Goal: Task Accomplishment & Management: Use online tool/utility

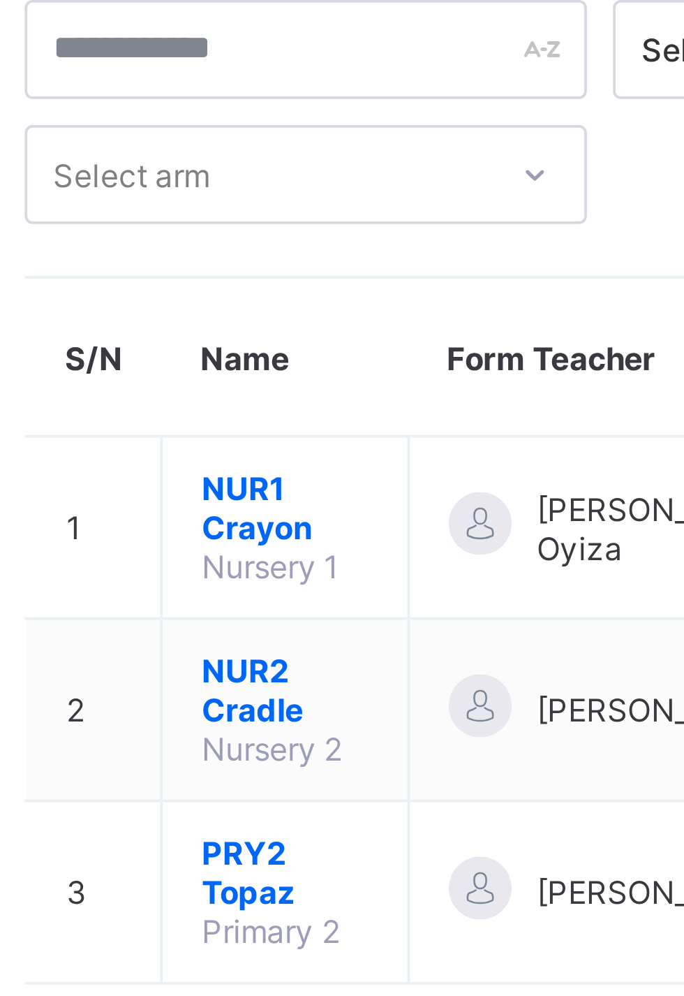
click at [253, 277] on span "NUR2 Cradle" at bounding box center [262, 275] width 45 height 21
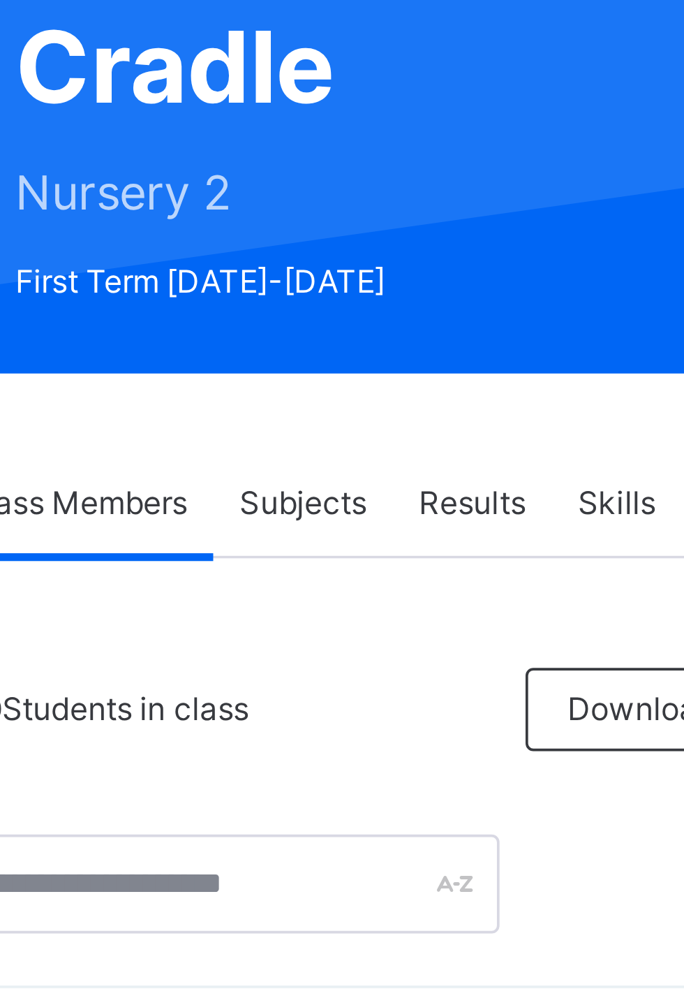
click at [291, 318] on span "Subjects" at bounding box center [291, 316] width 34 height 13
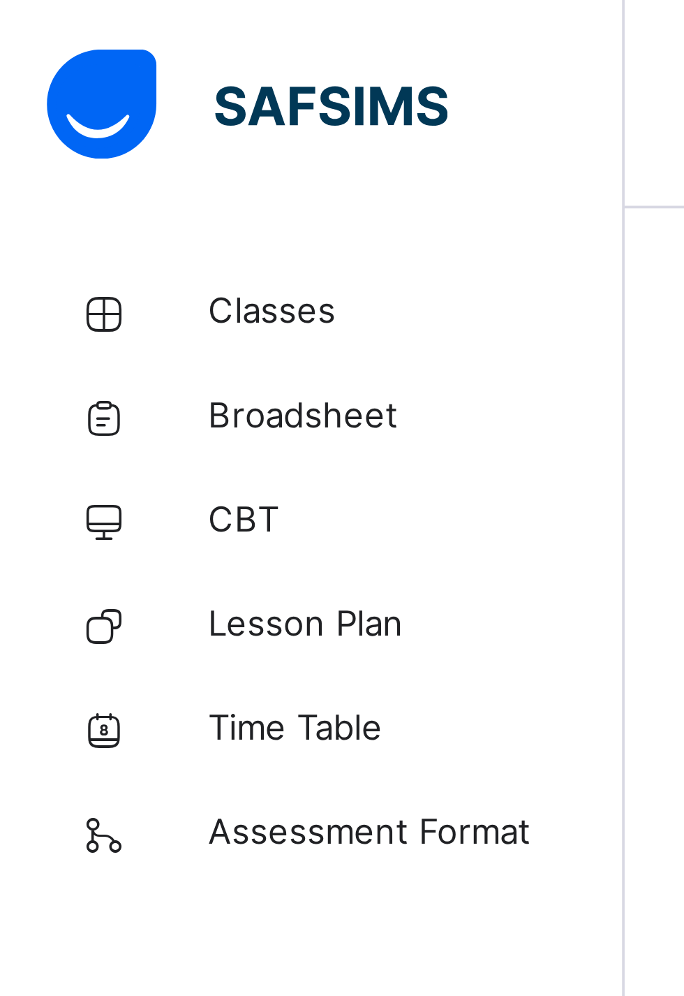
click at [78, 80] on span "Classes" at bounding box center [112, 84] width 112 height 14
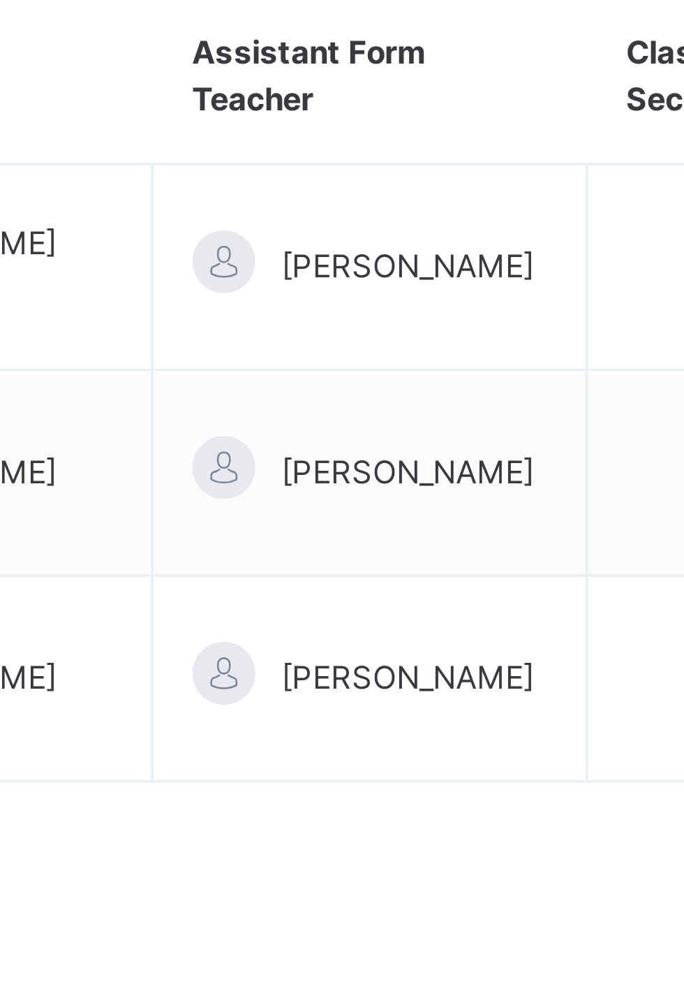
click at [482, 293] on span "[PERSON_NAME]" at bounding box center [492, 294] width 68 height 13
click at [471, 293] on span "[PERSON_NAME]" at bounding box center [492, 294] width 68 height 13
click at [471, 295] on span "[PERSON_NAME]" at bounding box center [492, 294] width 68 height 13
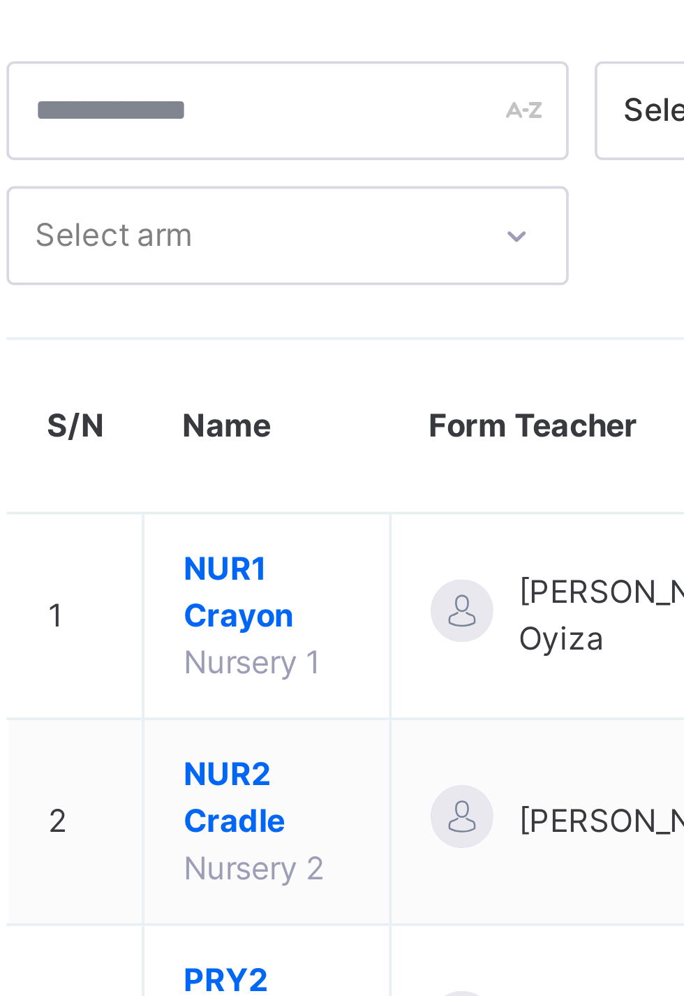
click at [254, 228] on span "NUR1 Crayon" at bounding box center [262, 233] width 45 height 25
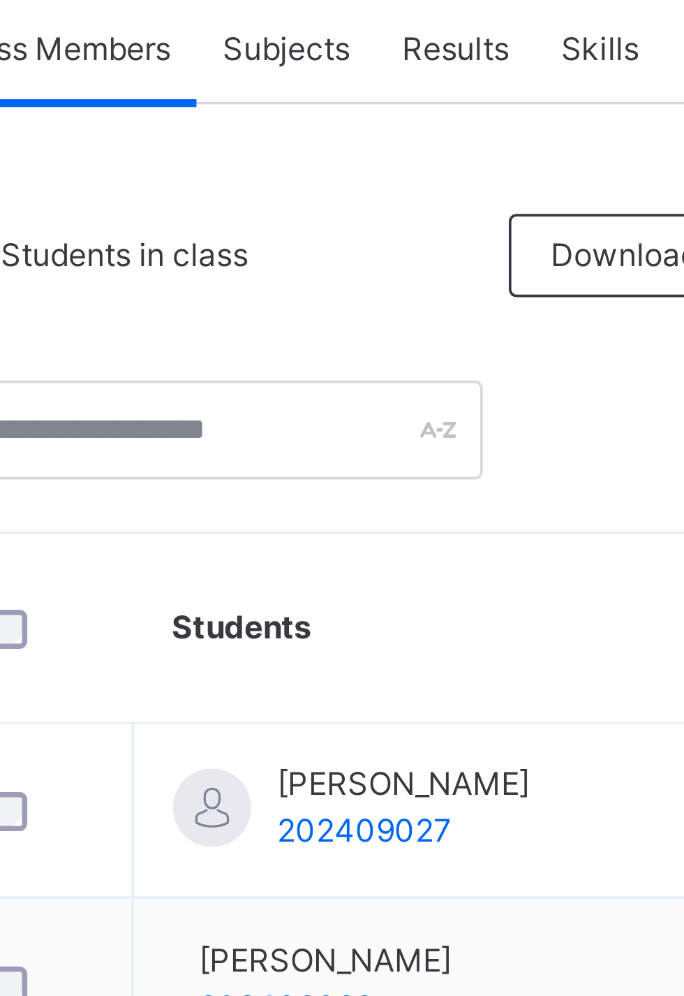
click at [291, 318] on span "Subjects" at bounding box center [291, 316] width 34 height 13
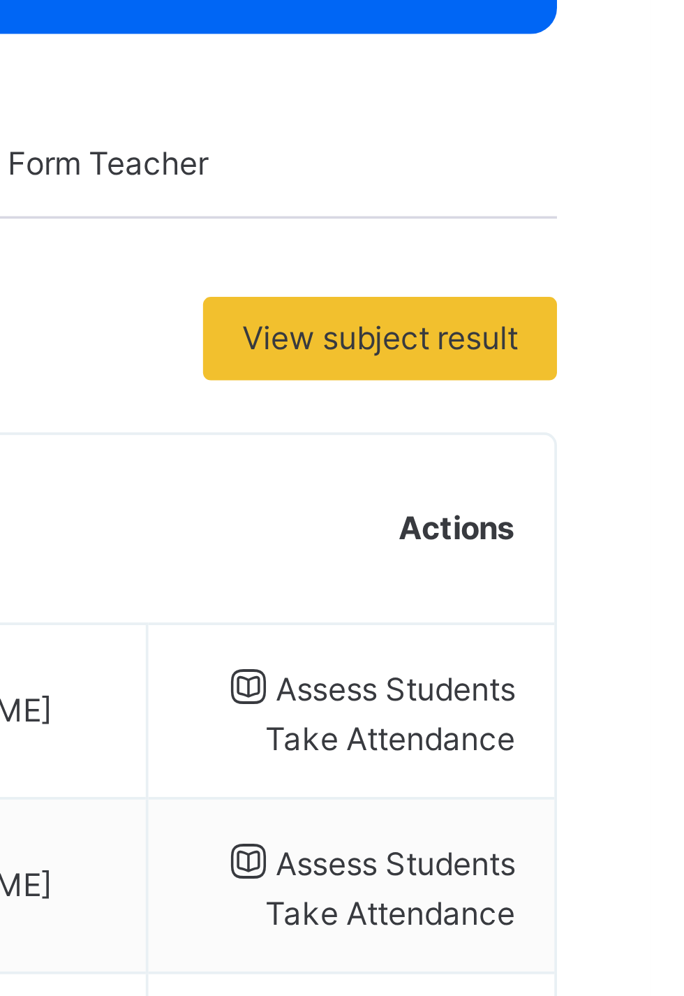
click at [621, 459] on span "Assess Students" at bounding box center [616, 457] width 64 height 10
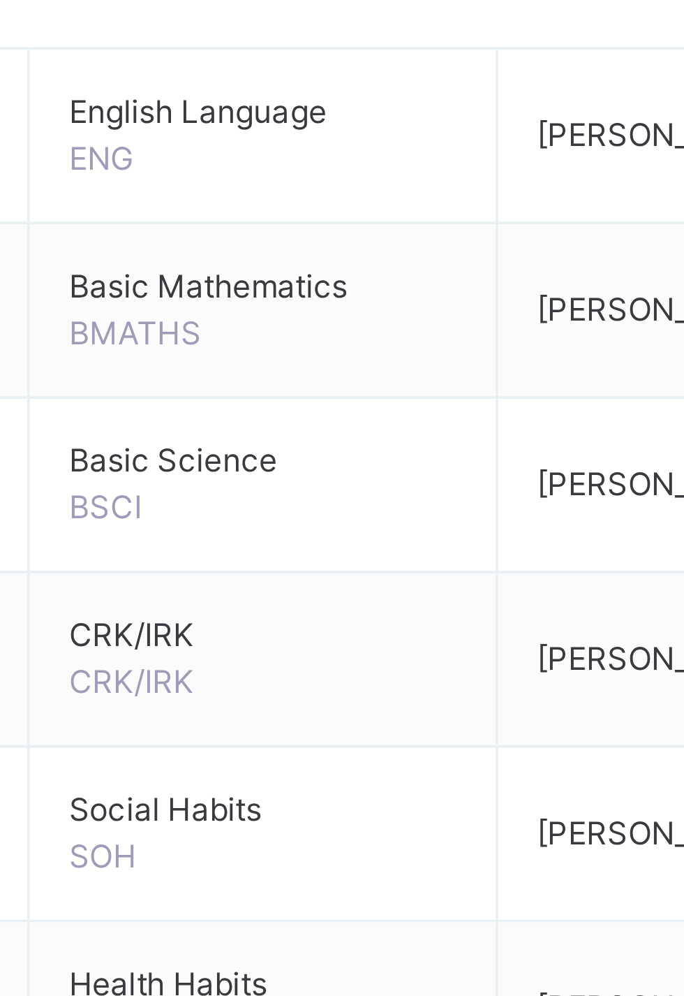
scroll to position [0, 40]
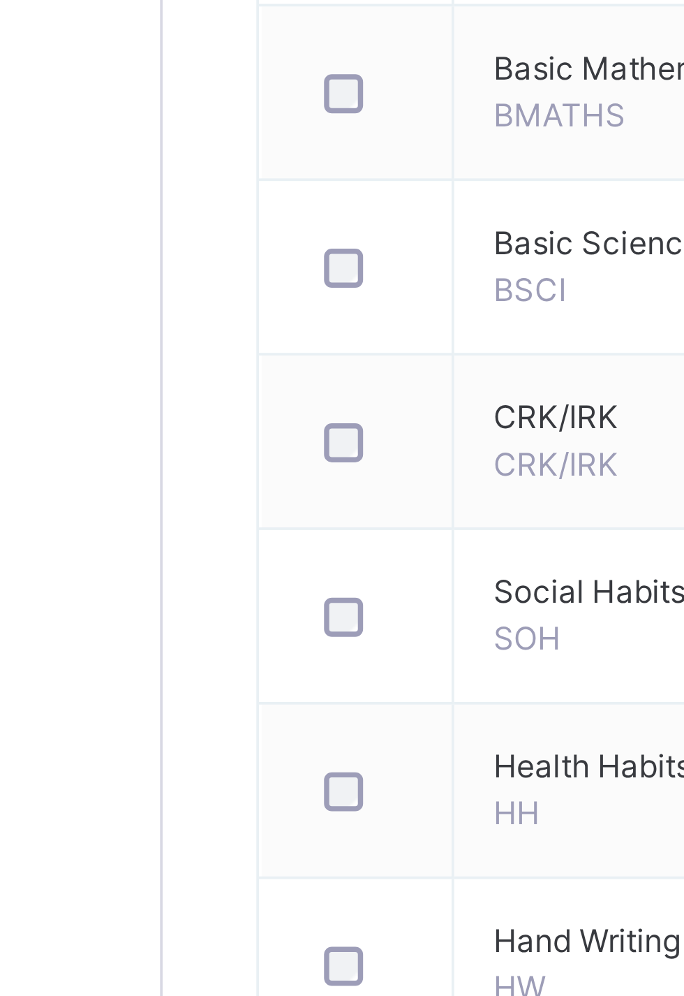
type input "**********"
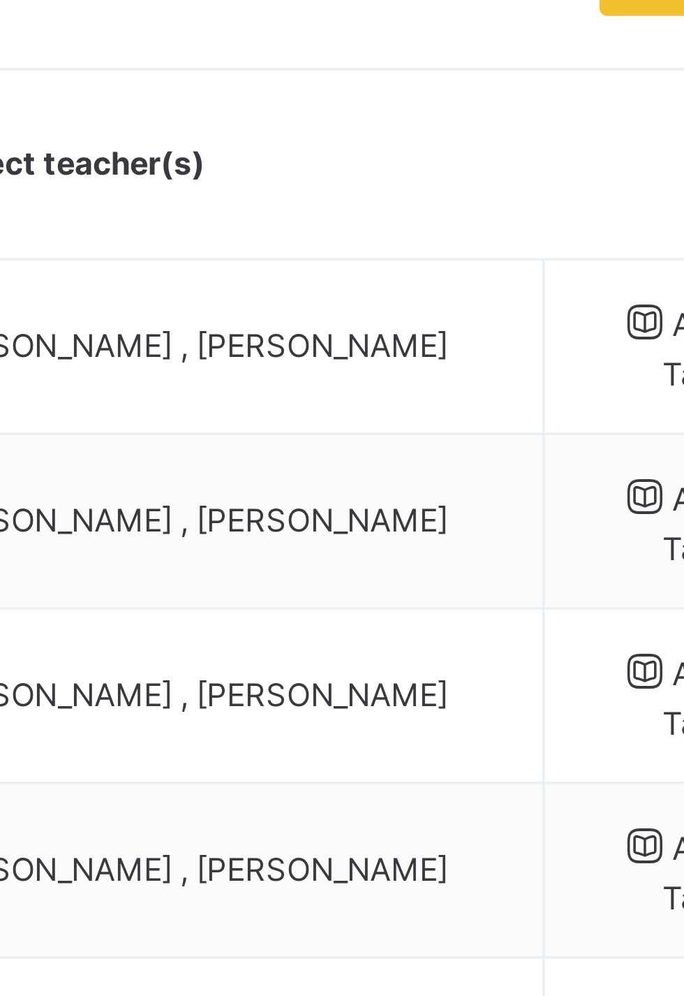
scroll to position [0, 0]
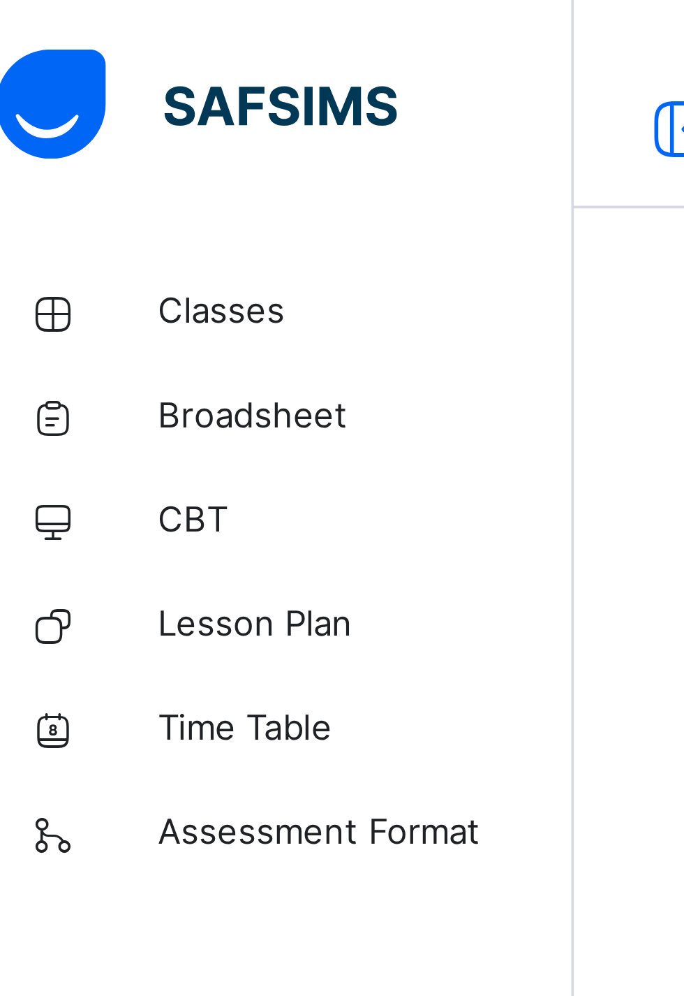
click at [72, 73] on link "Classes" at bounding box center [84, 84] width 168 height 28
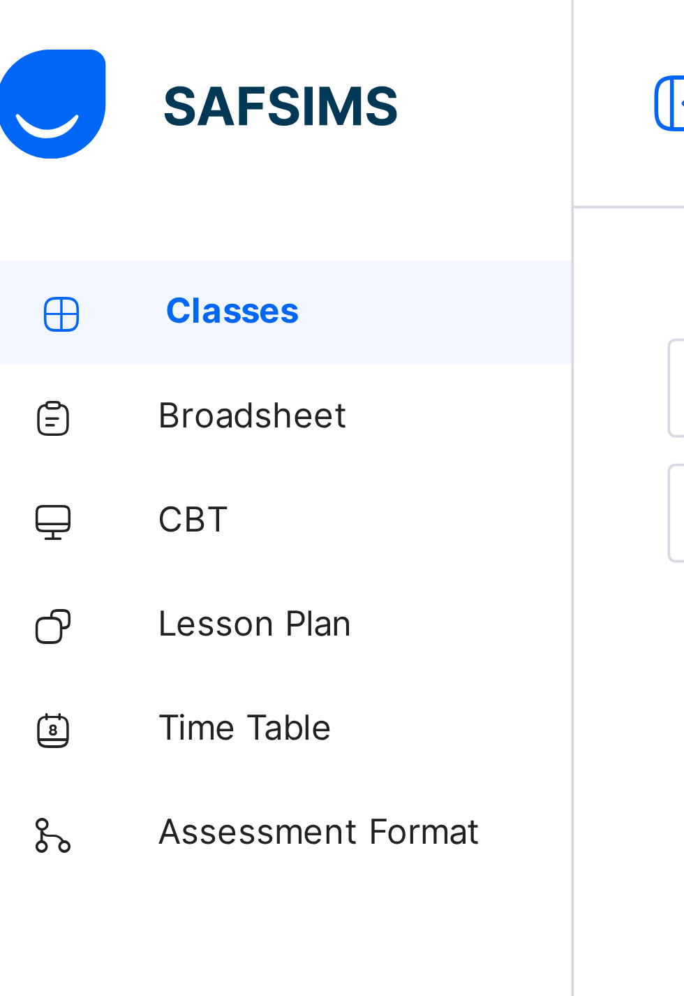
click at [71, 135] on span "CBT" at bounding box center [112, 140] width 112 height 14
